Goal: Task Accomplishment & Management: Use online tool/utility

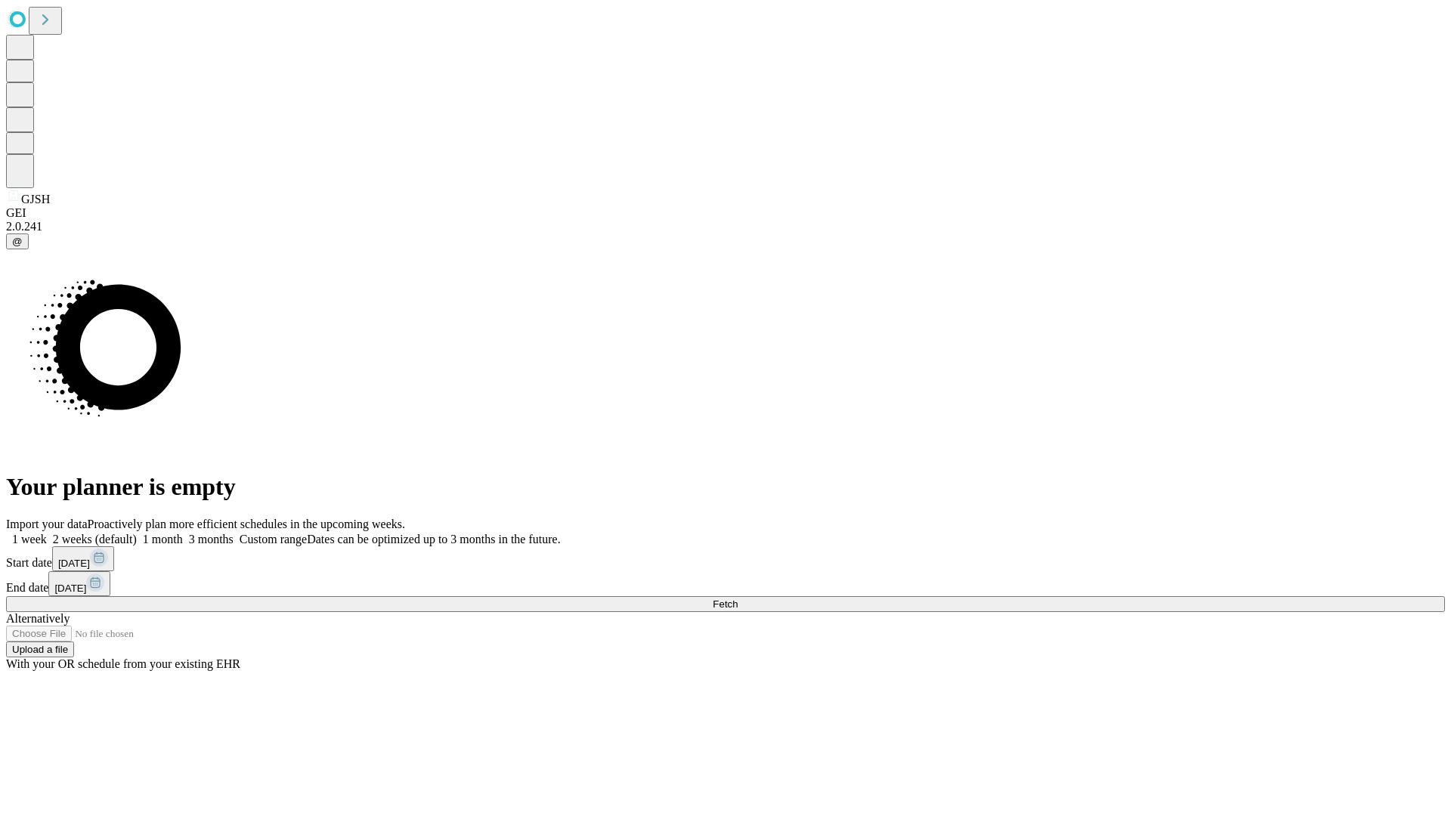
click at [47, 533] on label "1 week" at bounding box center [26, 539] width 41 height 13
click at [738, 599] on span "Fetch" at bounding box center [725, 604] width 25 height 11
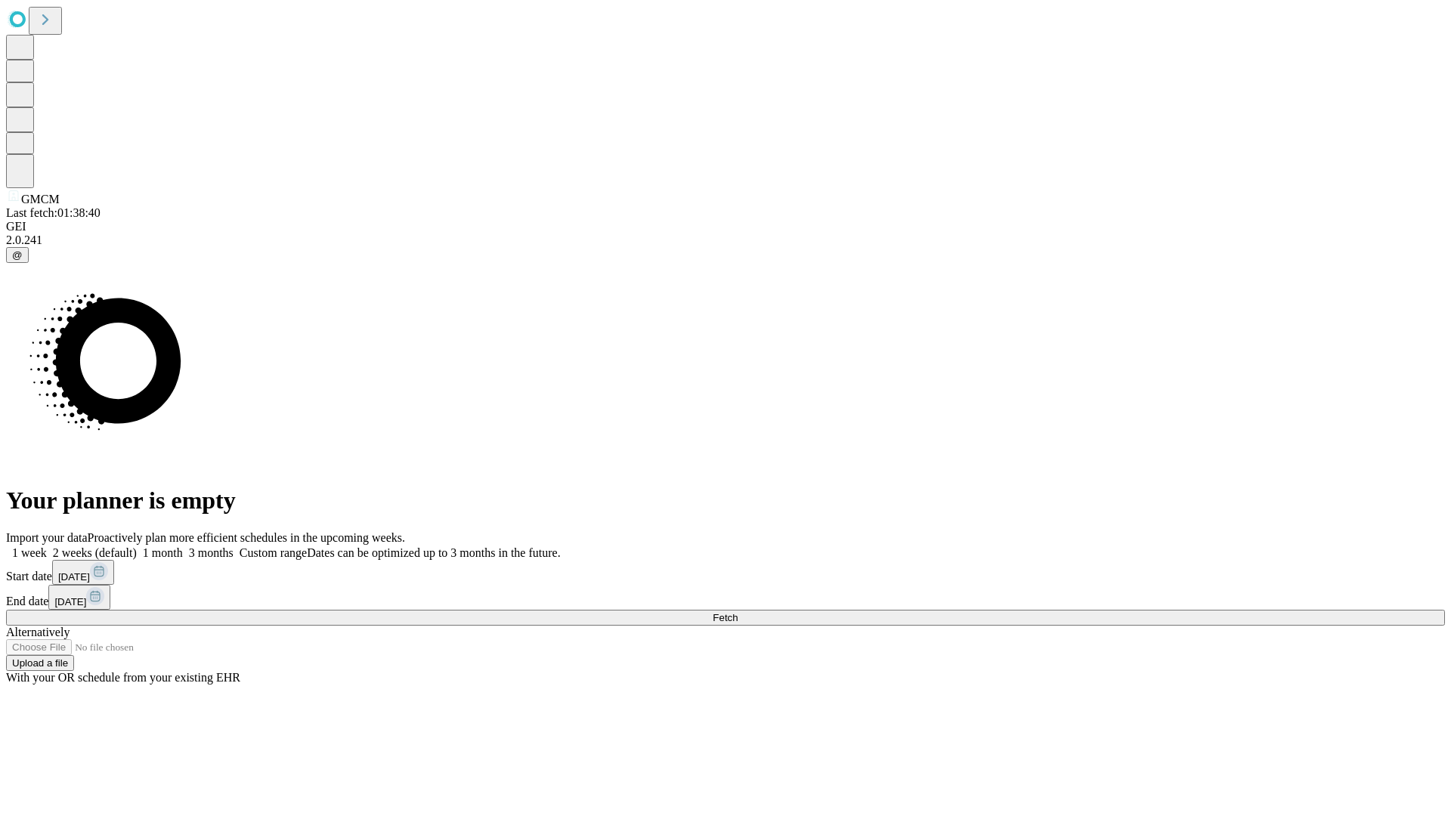
click at [47, 546] on label "1 week" at bounding box center [26, 552] width 41 height 13
click at [738, 612] on span "Fetch" at bounding box center [725, 617] width 25 height 11
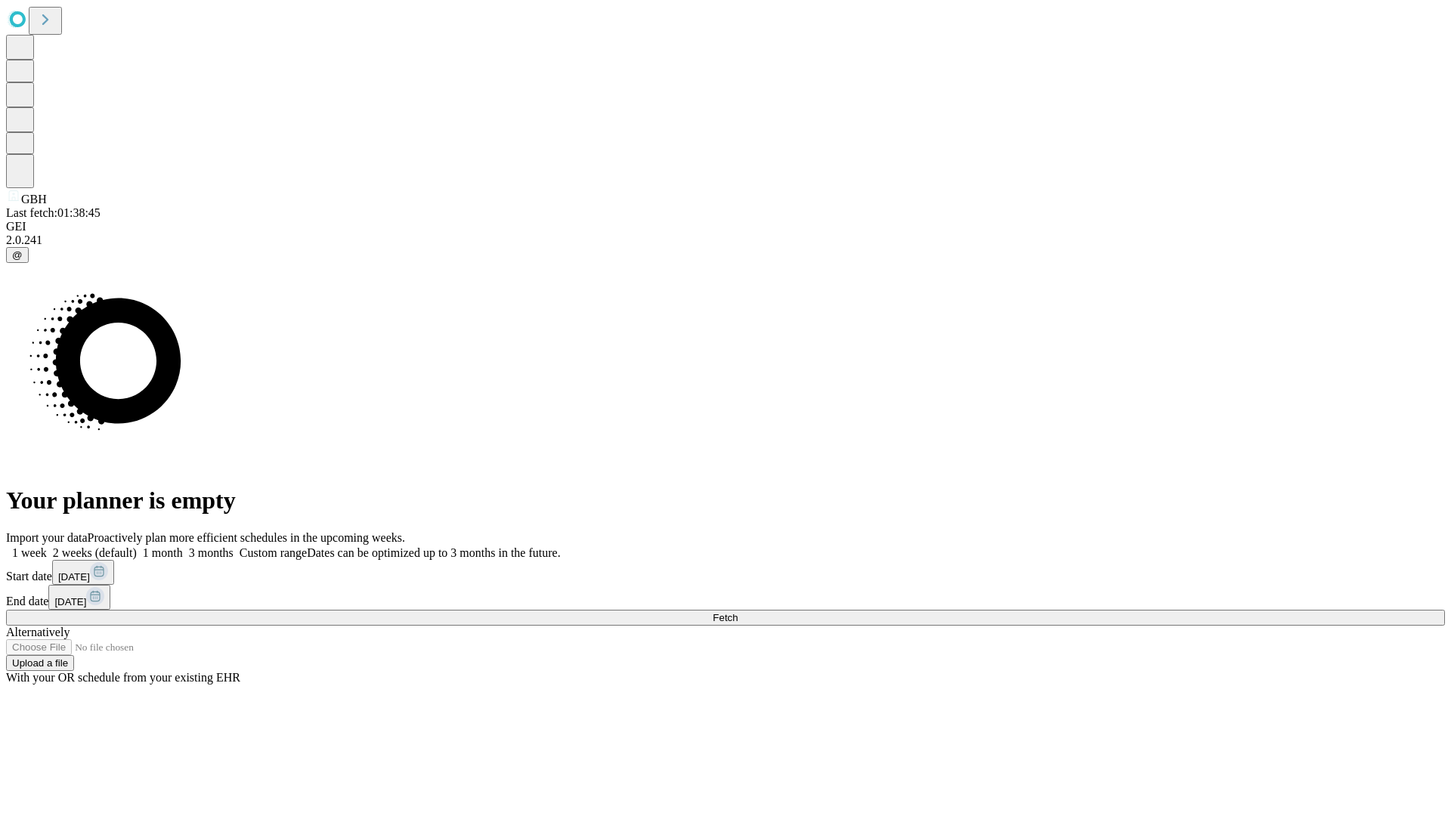
click at [47, 546] on label "1 week" at bounding box center [26, 552] width 41 height 13
click at [738, 612] on span "Fetch" at bounding box center [725, 617] width 25 height 11
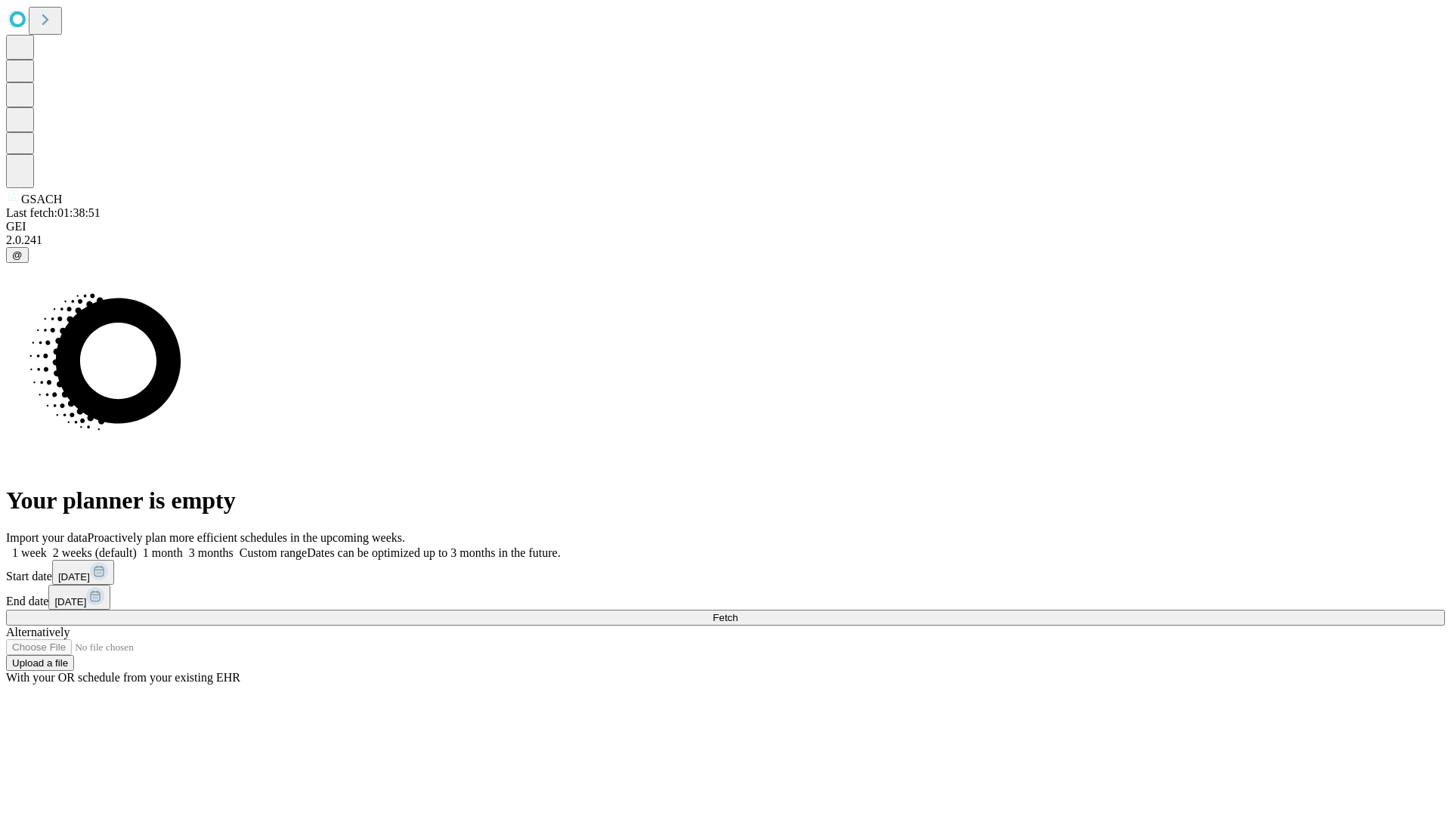
click at [47, 546] on label "1 week" at bounding box center [26, 552] width 41 height 13
click at [738, 612] on span "Fetch" at bounding box center [725, 617] width 25 height 11
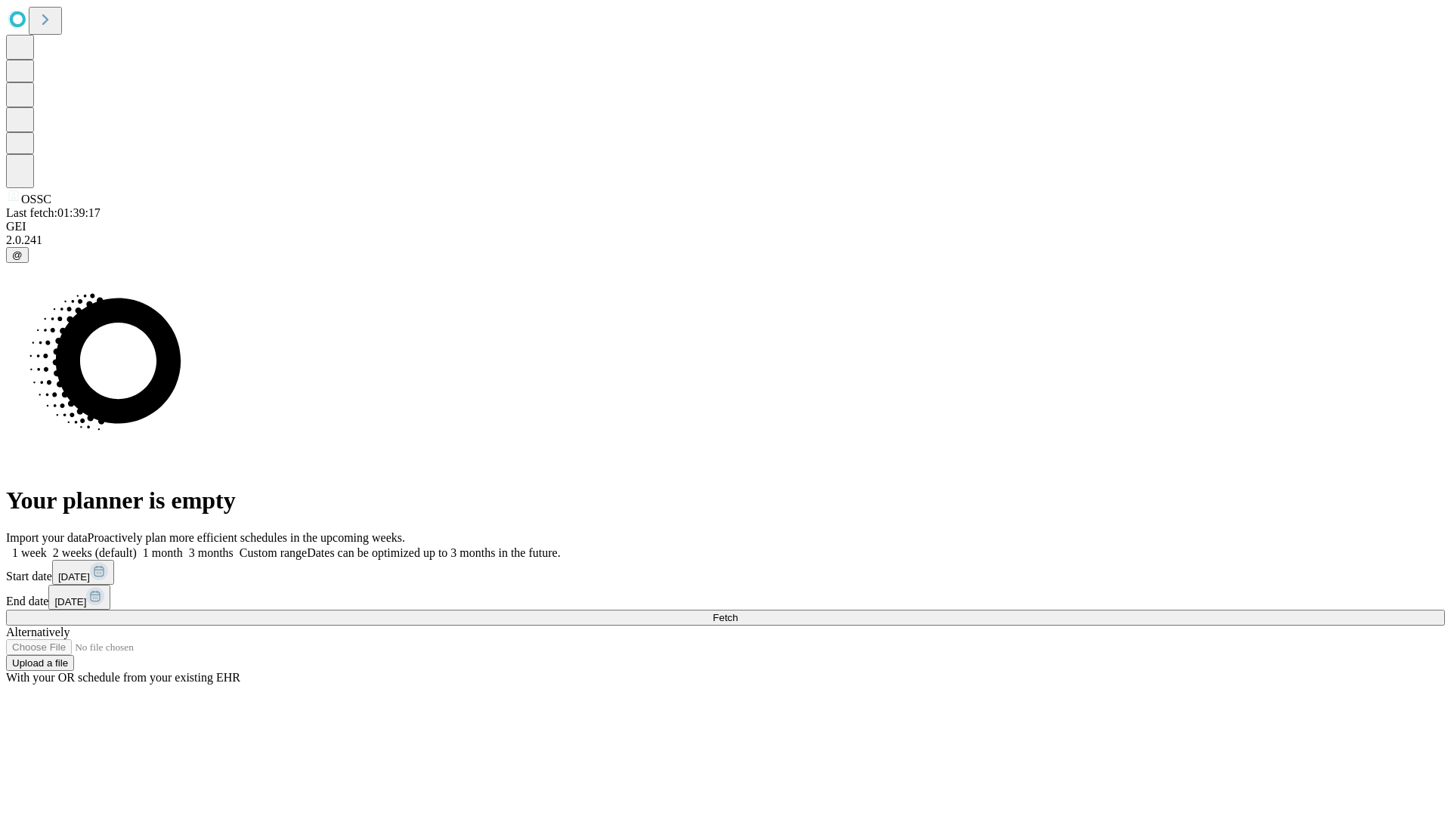
click at [47, 546] on label "1 week" at bounding box center [26, 552] width 41 height 13
click at [738, 612] on span "Fetch" at bounding box center [725, 617] width 25 height 11
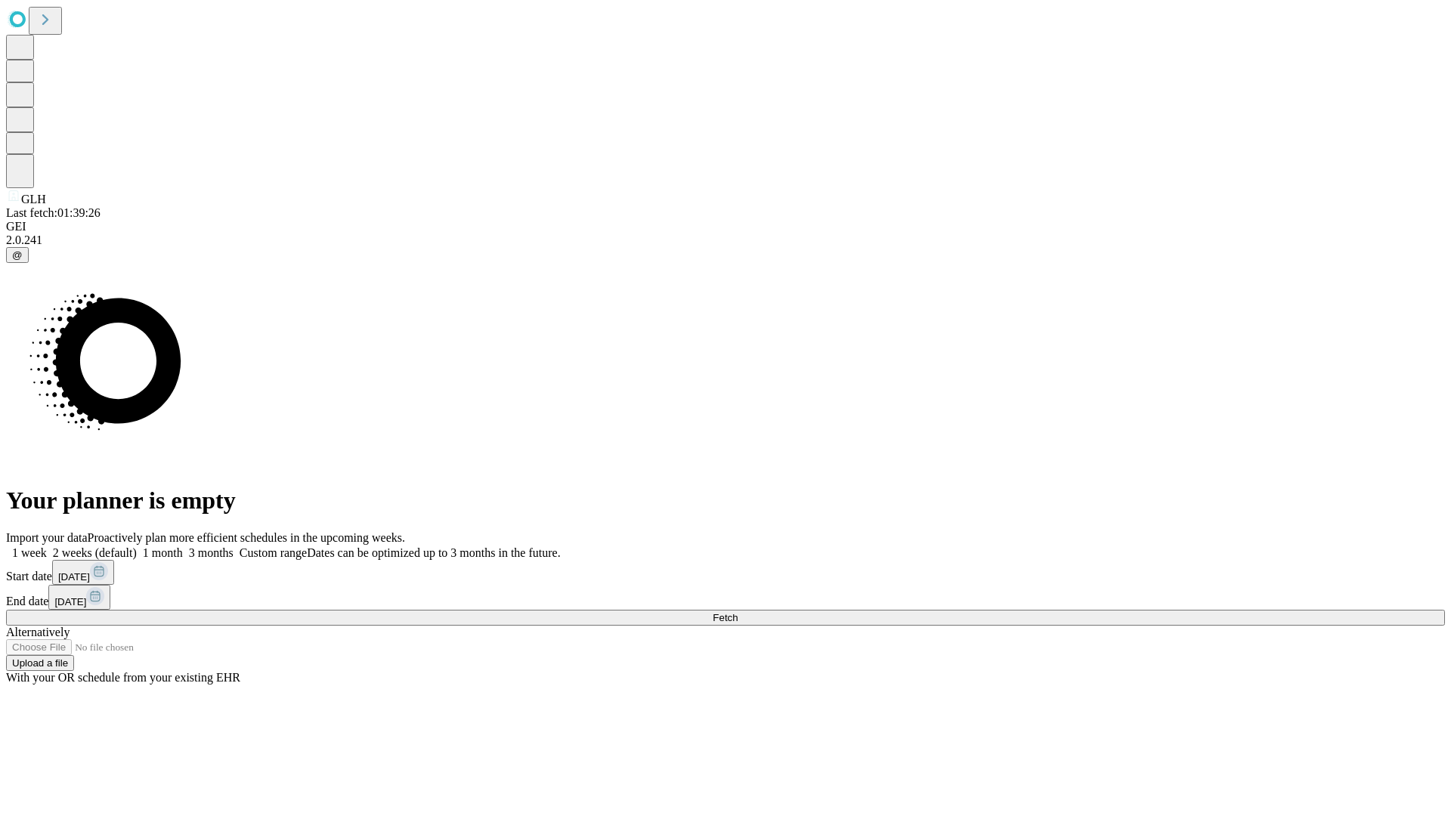
click at [738, 612] on span "Fetch" at bounding box center [725, 617] width 25 height 11
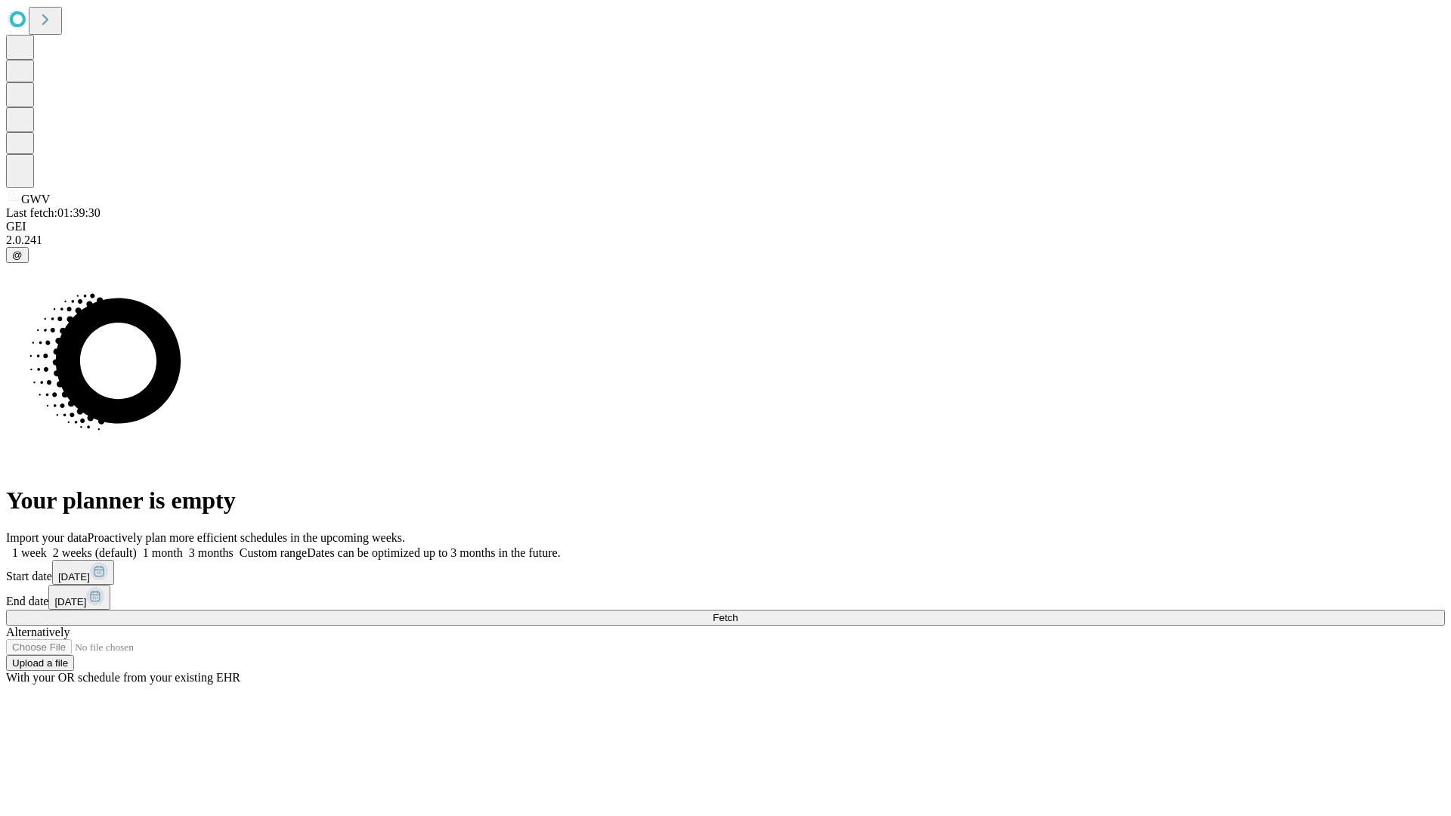
click at [47, 546] on label "1 week" at bounding box center [26, 552] width 41 height 13
click at [738, 612] on span "Fetch" at bounding box center [725, 617] width 25 height 11
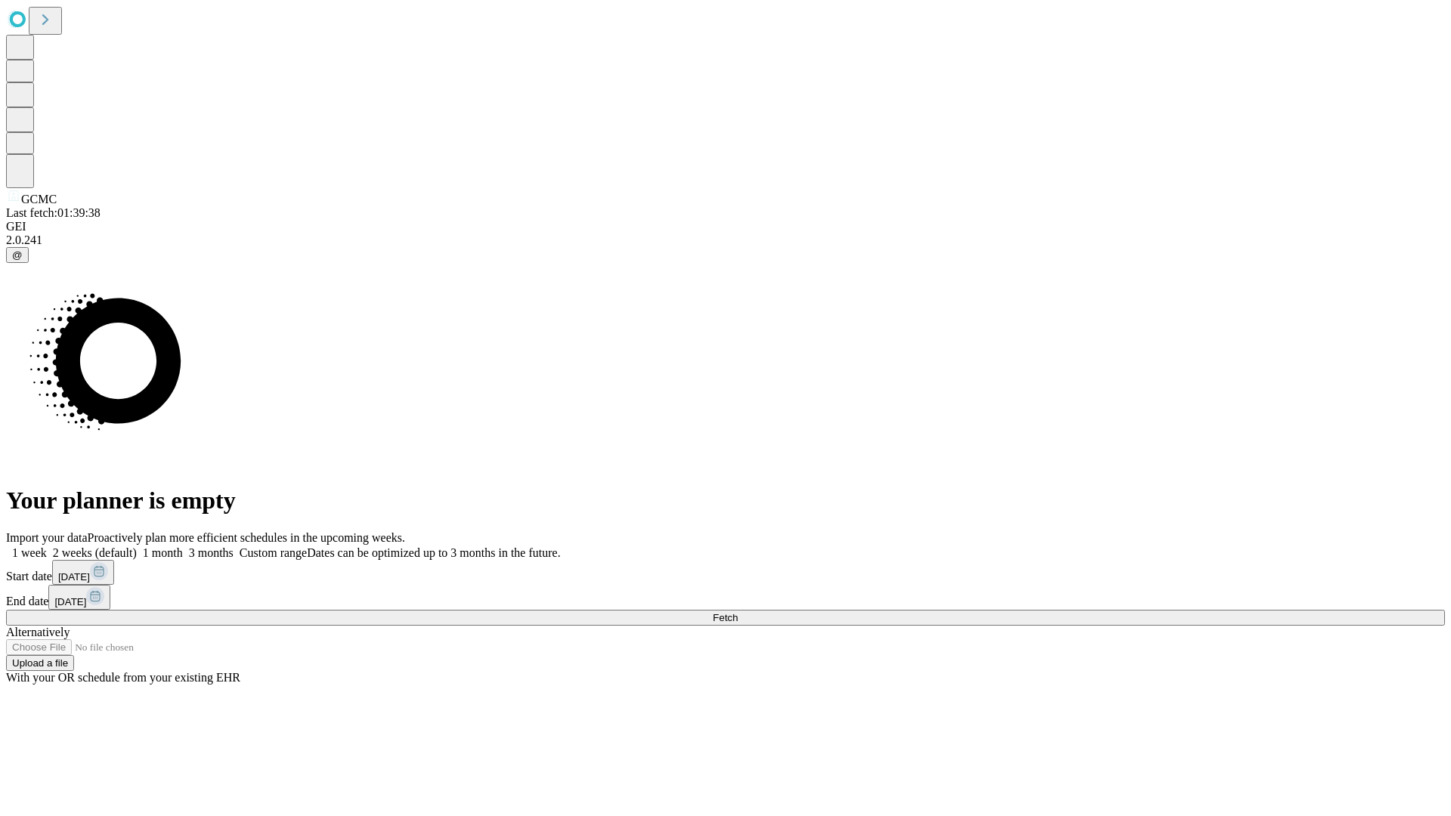
click at [738, 612] on span "Fetch" at bounding box center [725, 617] width 25 height 11
